Goal: Navigation & Orientation: Find specific page/section

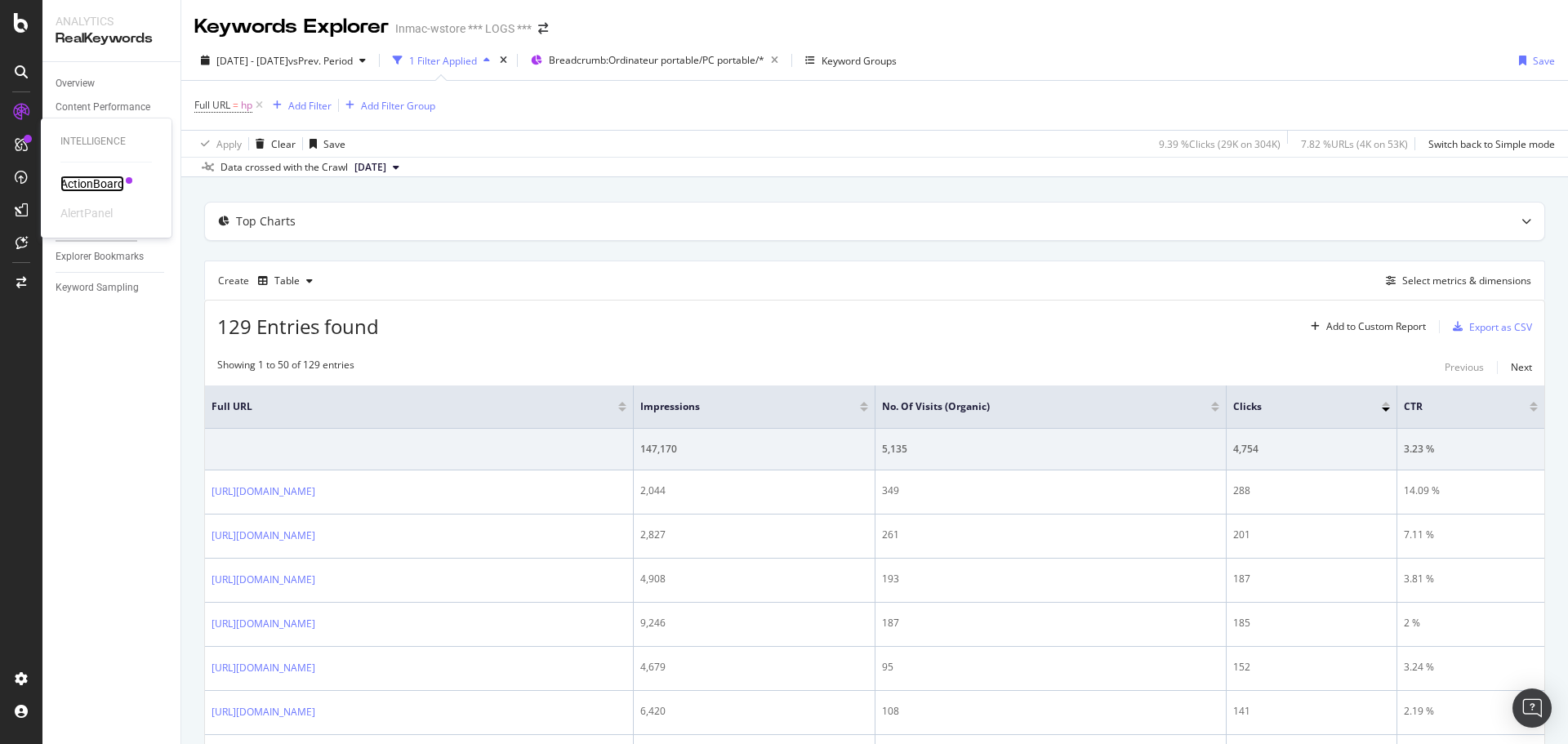
click at [92, 184] on div "ActionBoard" at bounding box center [93, 183] width 63 height 16
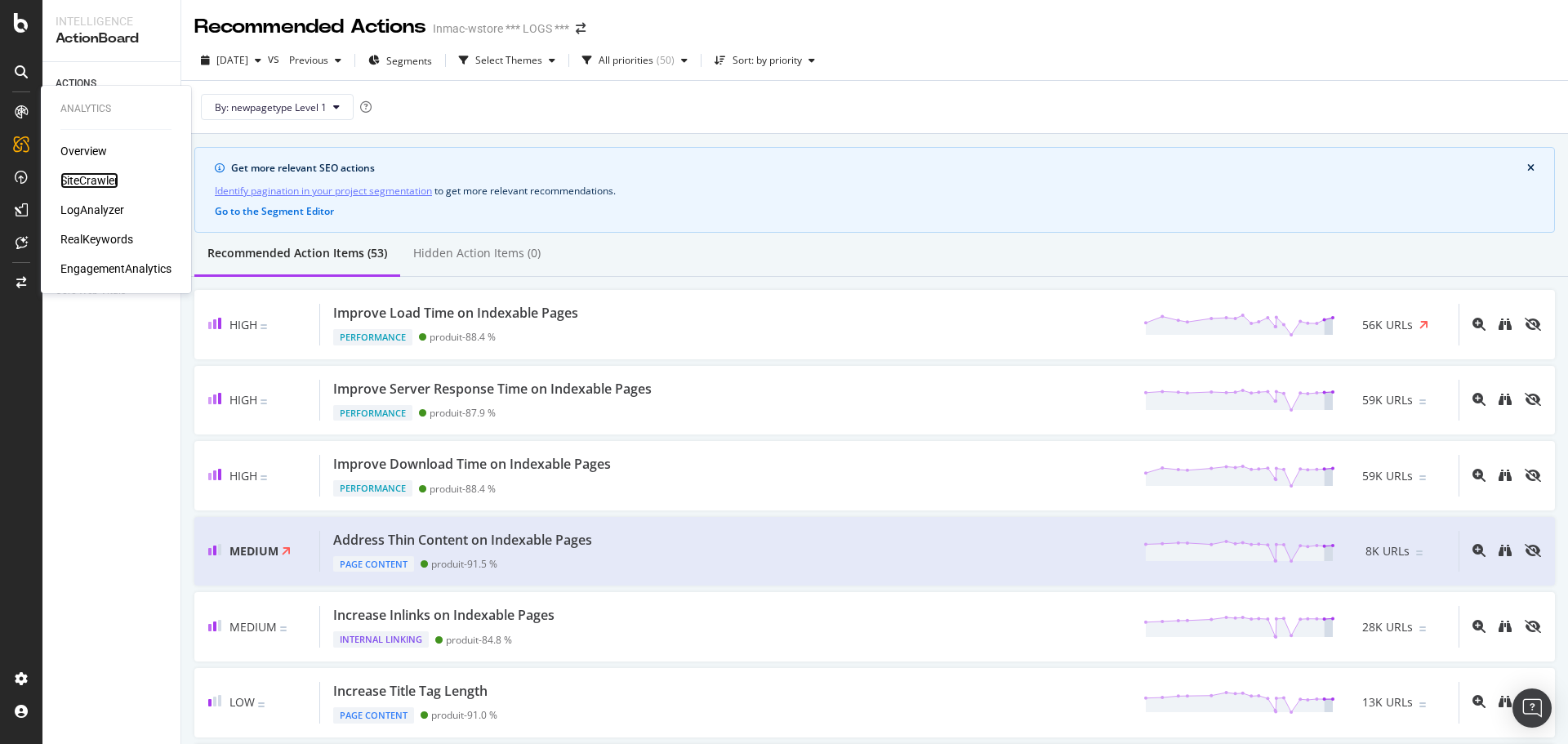
click at [87, 179] on div "SiteCrawler" at bounding box center [90, 180] width 58 height 16
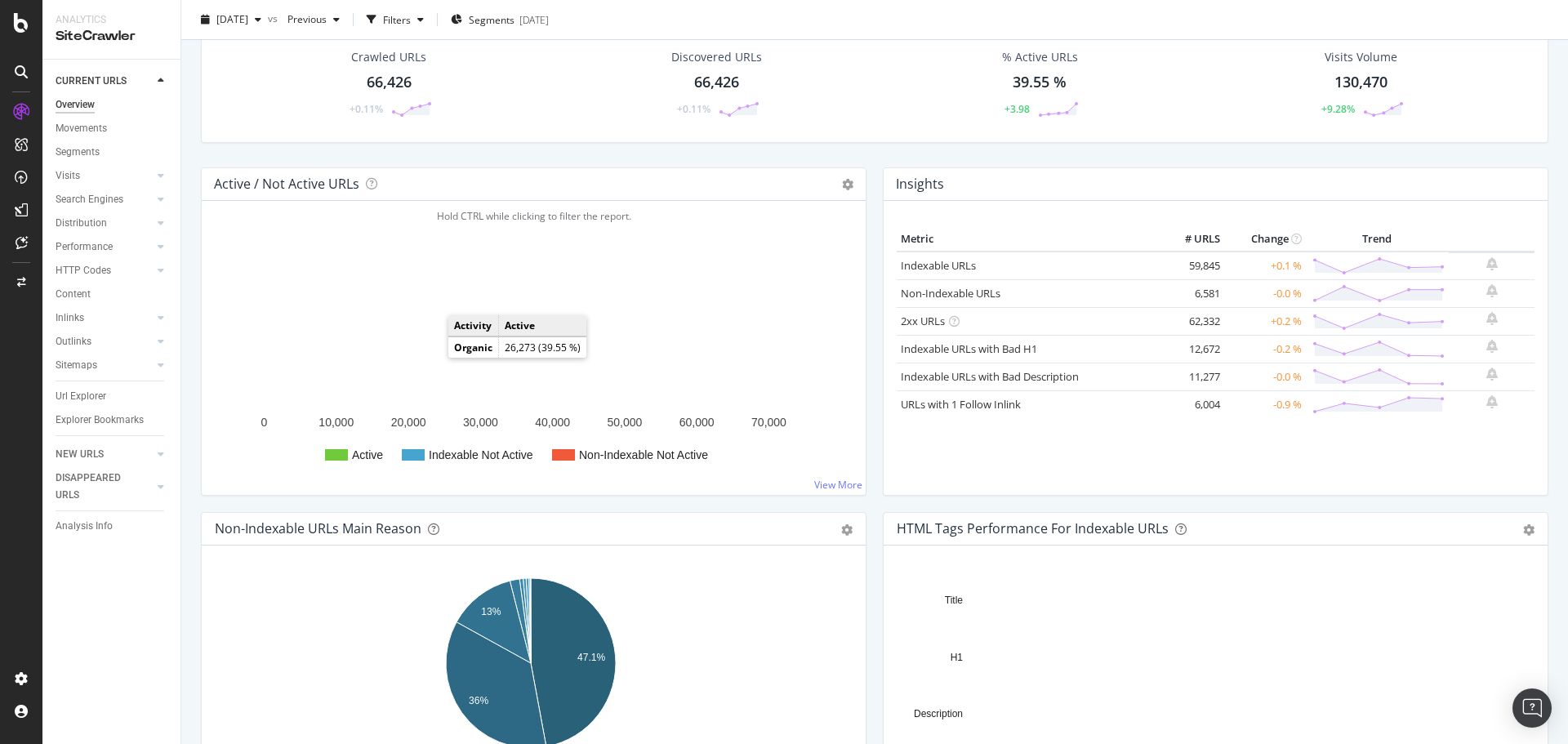
scroll to position [164, 0]
